Goal: Navigation & Orientation: Find specific page/section

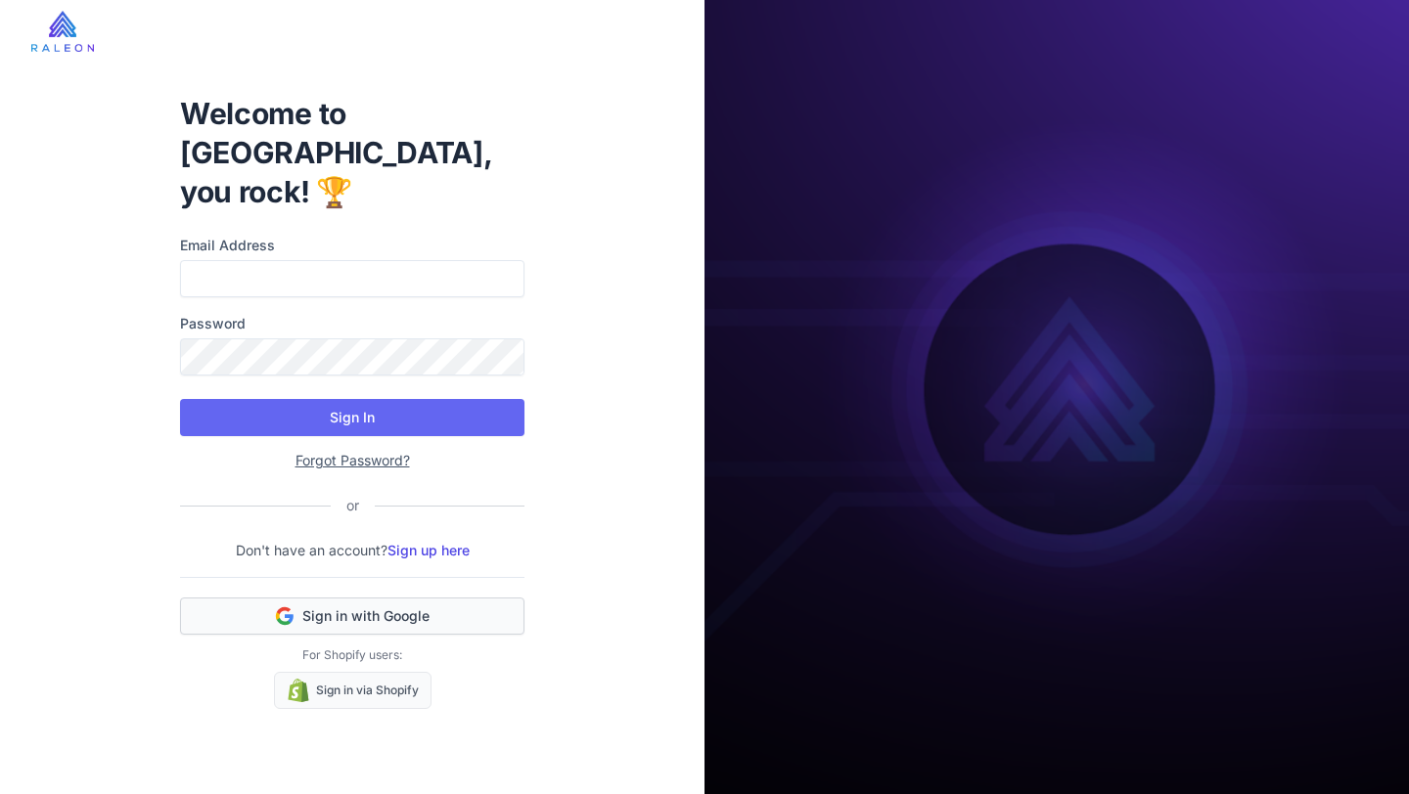
click at [329, 606] on span "Sign in with Google" at bounding box center [365, 616] width 127 height 20
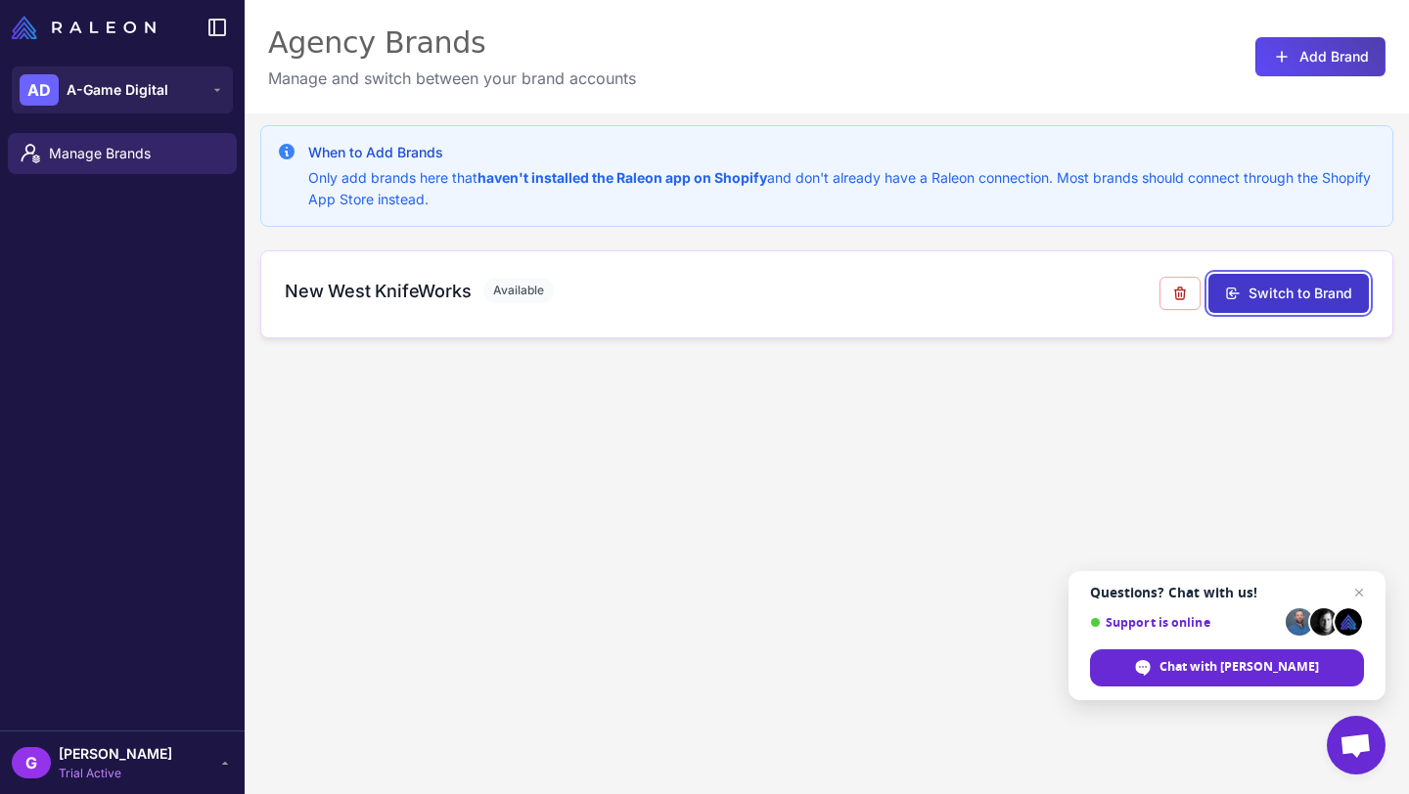
click at [1298, 291] on button "Switch to Brand" at bounding box center [1288, 293] width 160 height 39
